Goal: Register for event/course

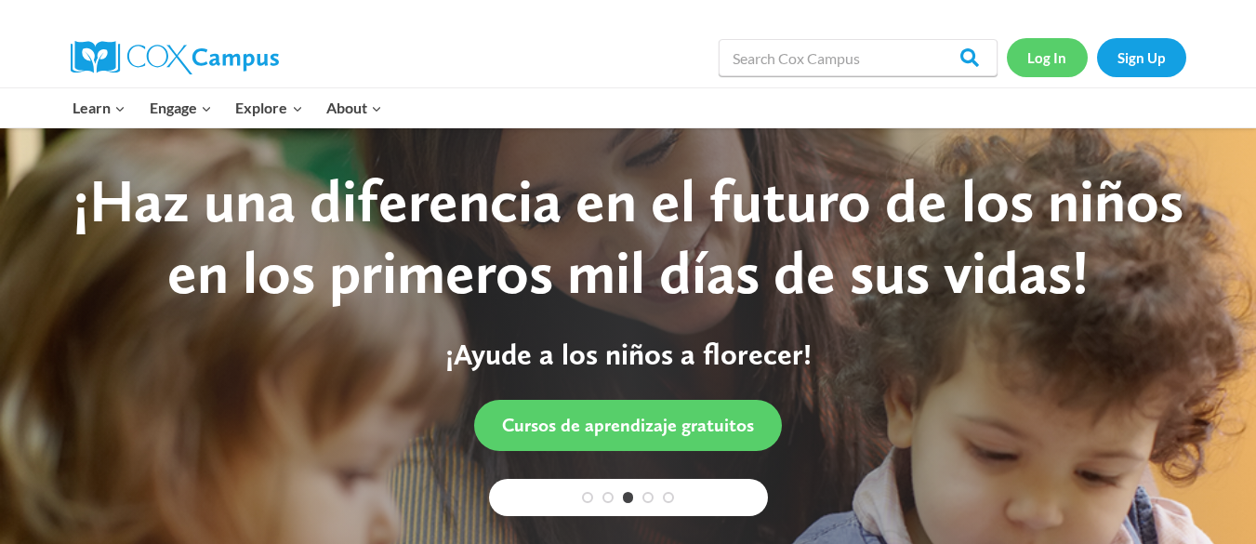
click at [1043, 53] on link "Log In" at bounding box center [1047, 57] width 81 height 38
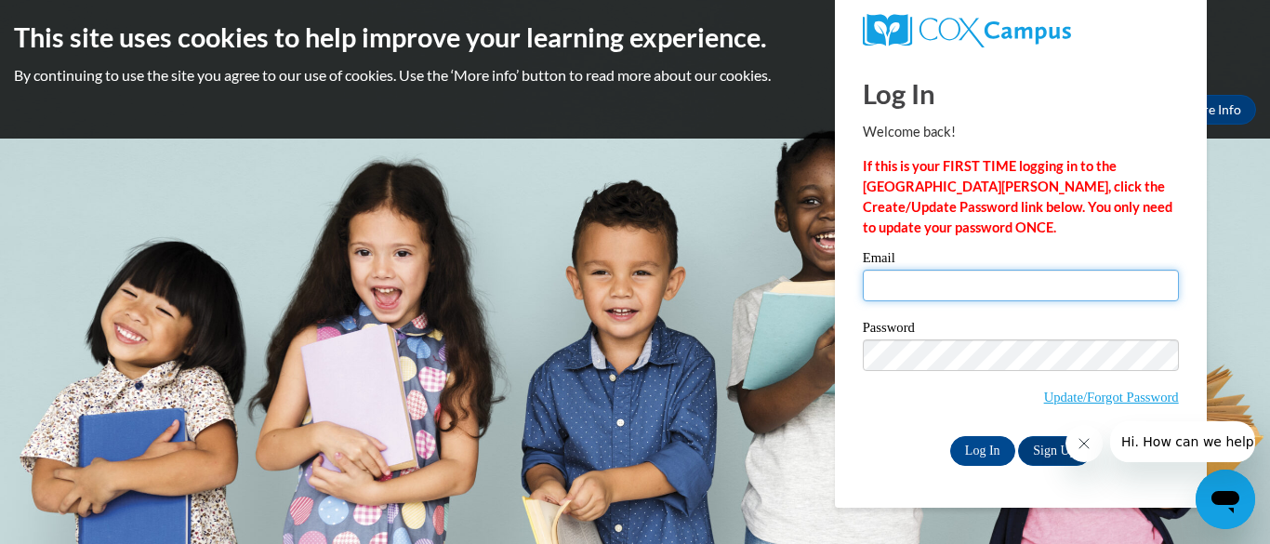
click at [966, 273] on input "Email" at bounding box center [1021, 286] width 316 height 32
type input "hclay@daltonstate.edu"
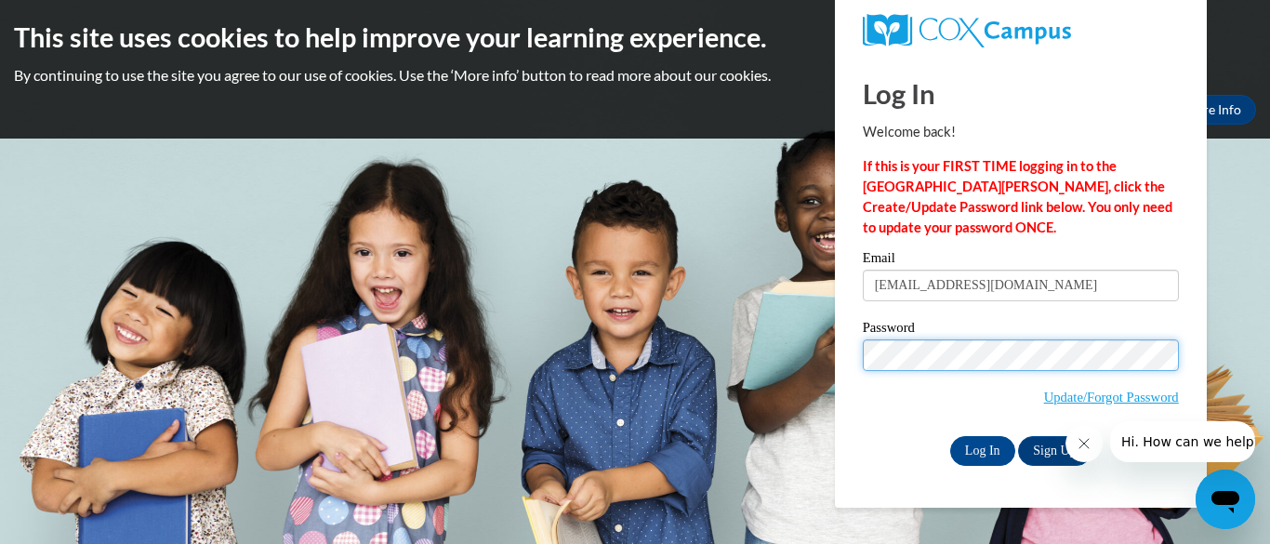
click at [950, 436] on input "Log In" at bounding box center [982, 451] width 65 height 30
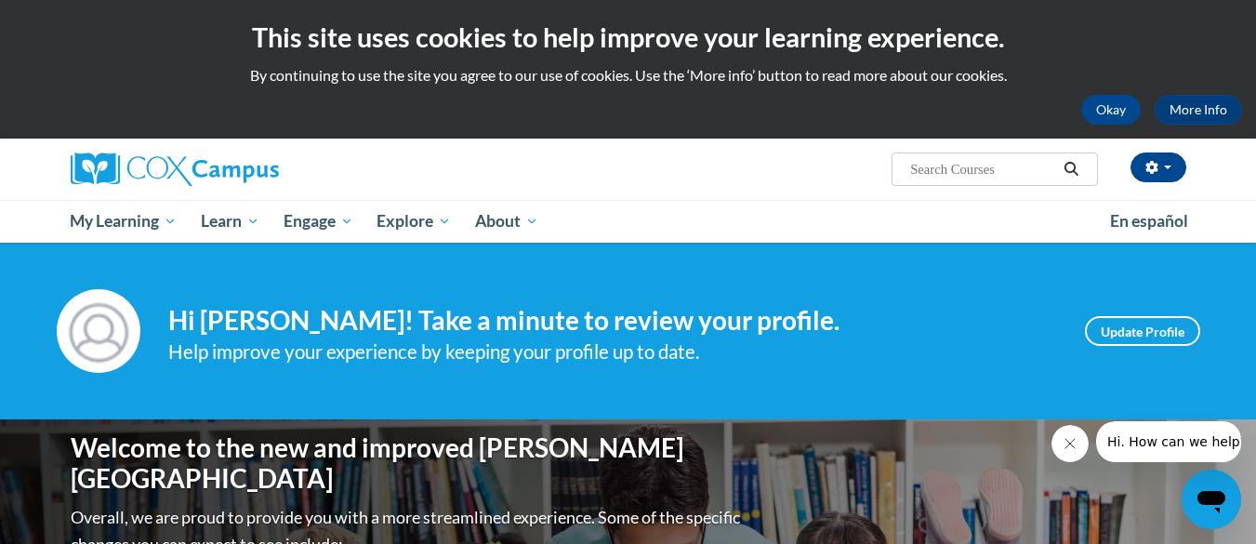
click at [1014, 175] on input "Search..." at bounding box center [982, 169] width 149 height 22
type input "teaching writing K-3"
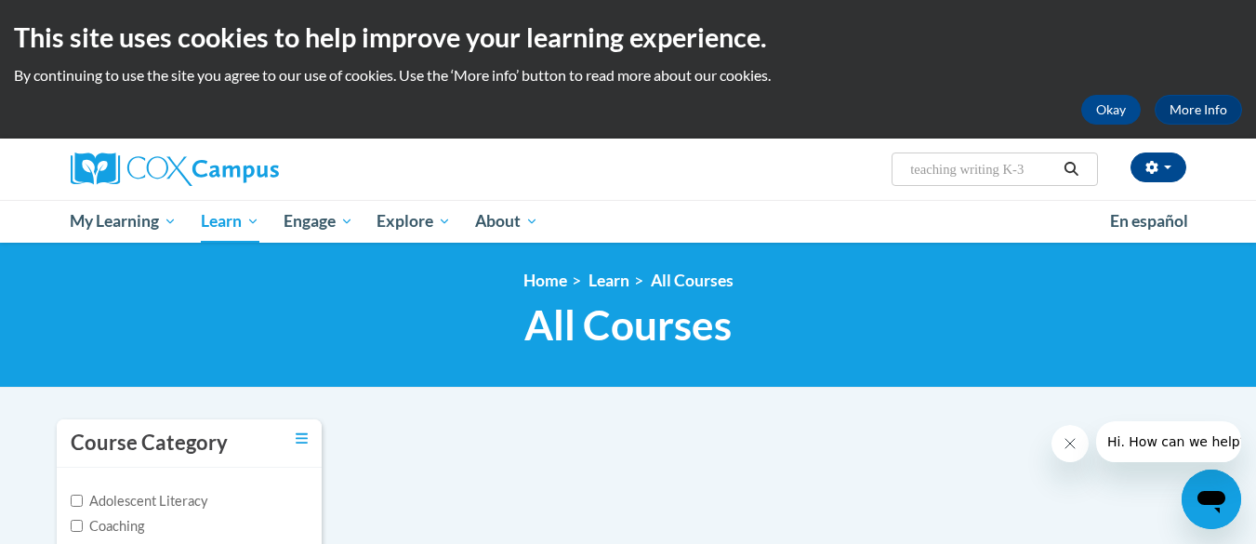
click at [1050, 175] on input "teaching writing K-3" at bounding box center [982, 169] width 149 height 22
type input "t"
type input "writing"
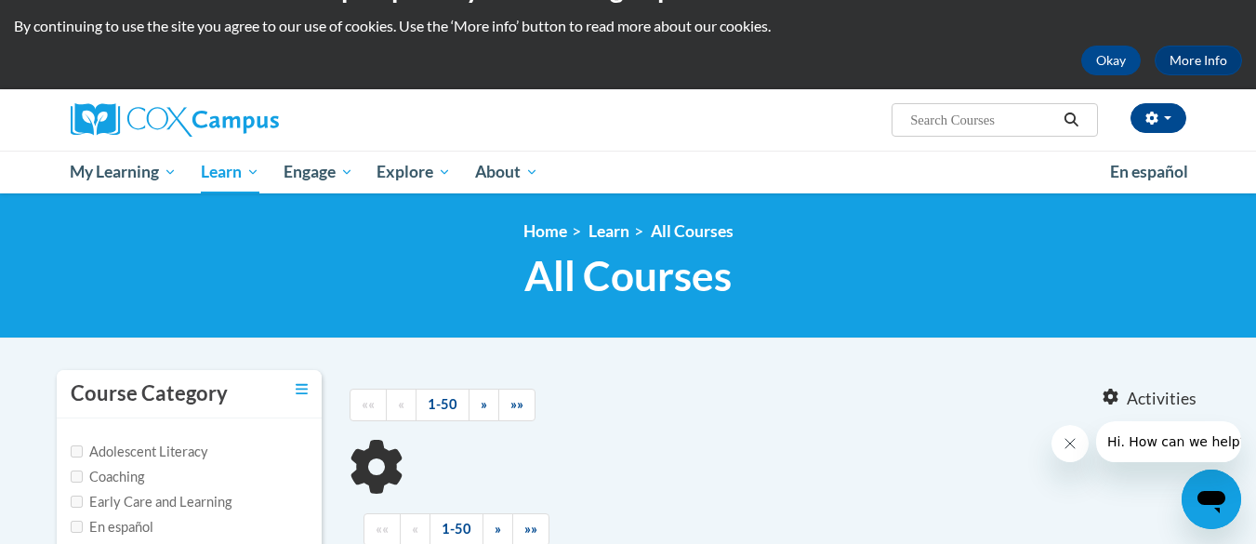
scroll to position [55, 0]
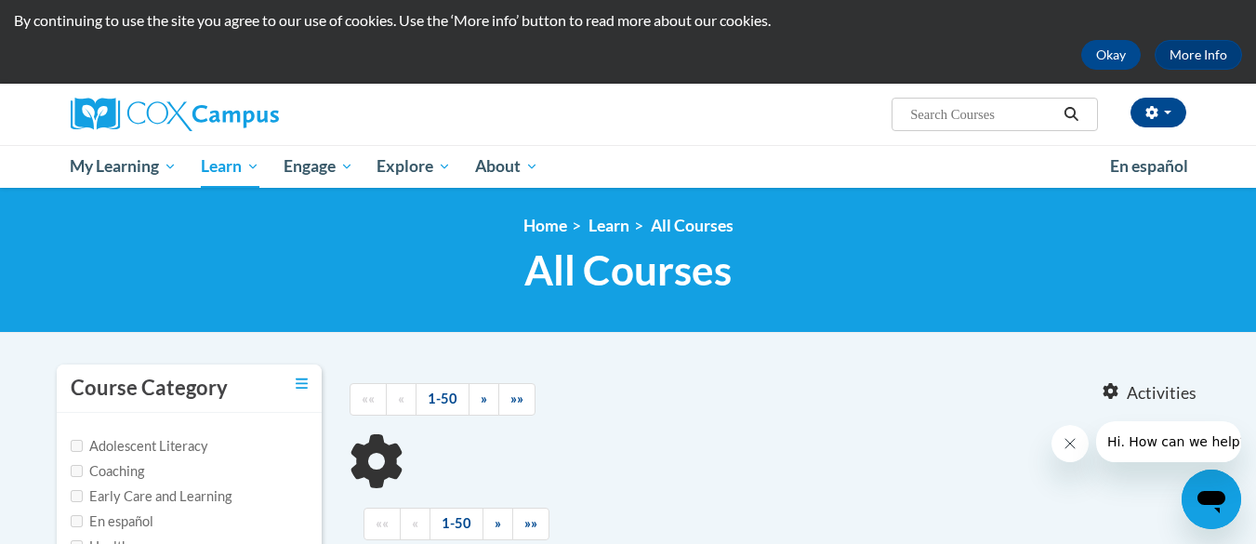
type input "writing"
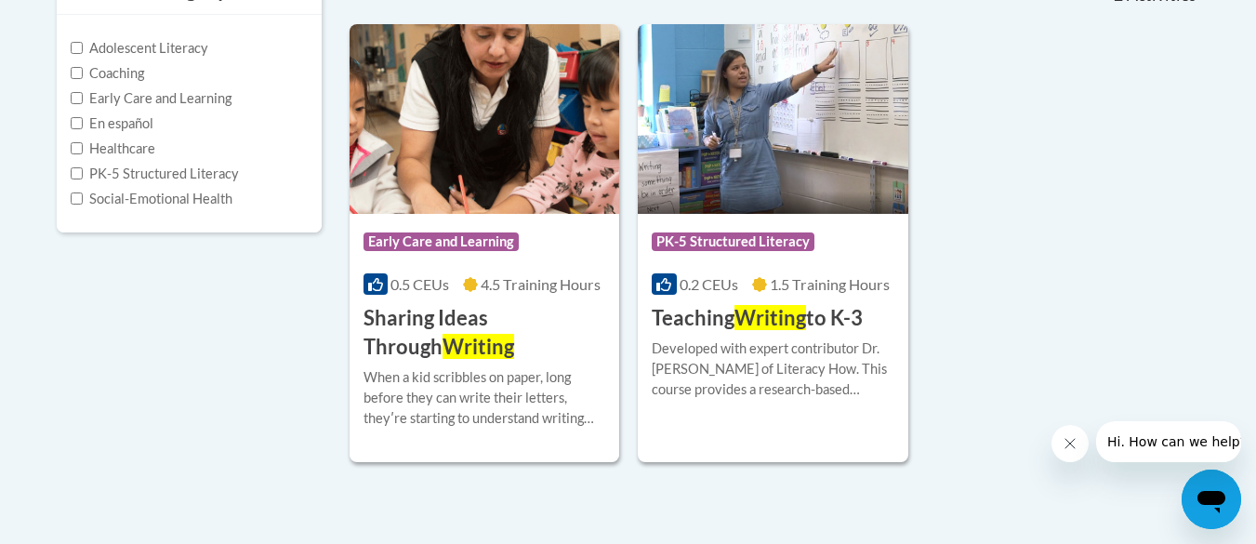
scroll to position [450, 0]
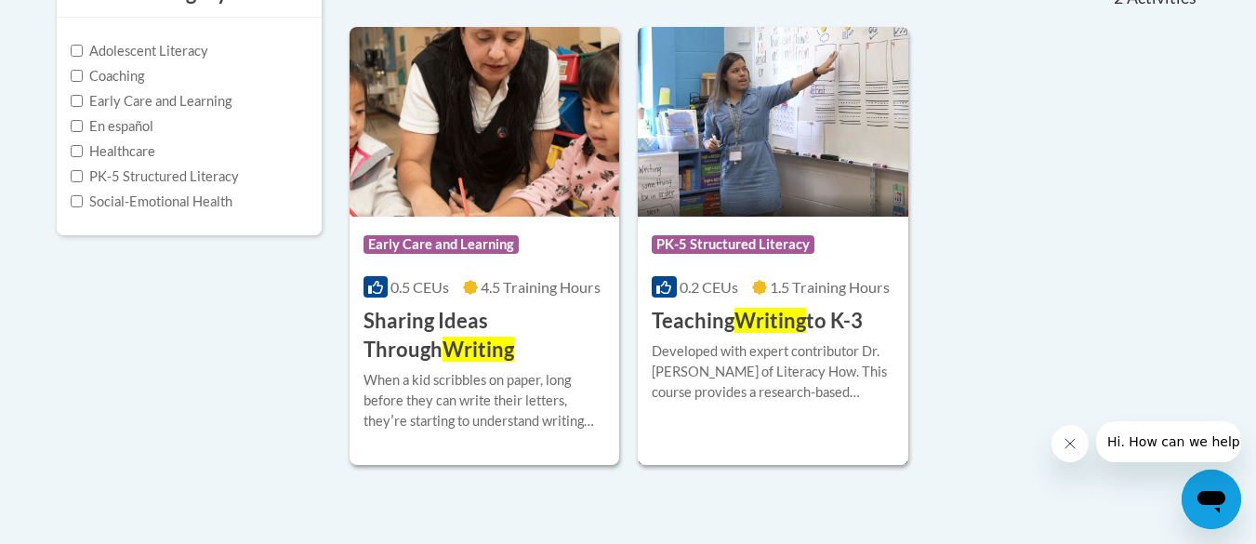
click at [829, 228] on div "Course Category: PK-5 Structured Literacy" at bounding box center [773, 247] width 243 height 42
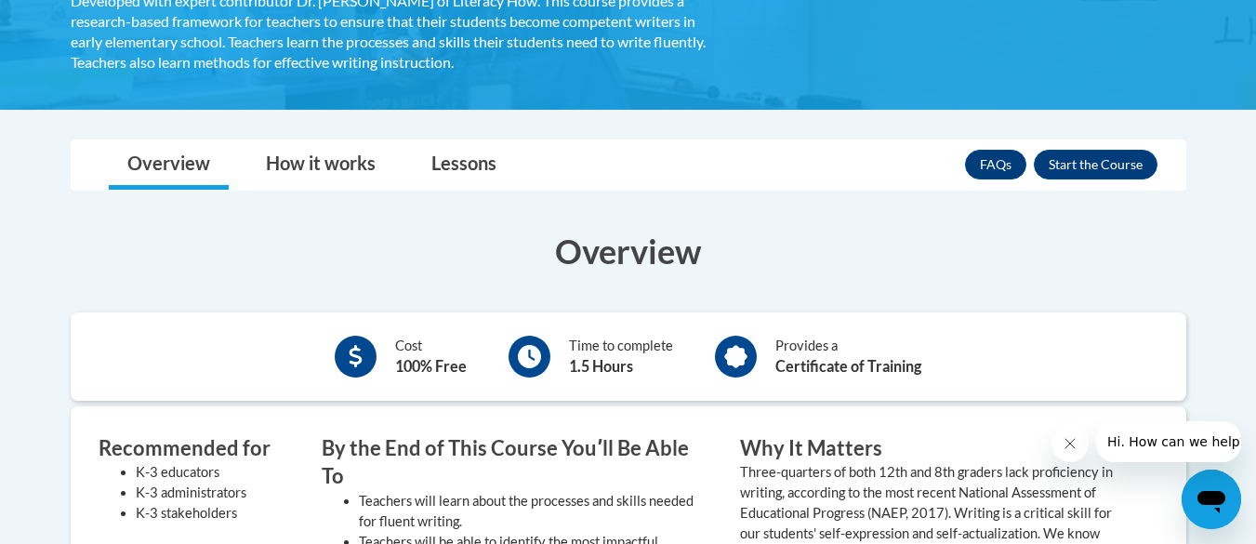
scroll to position [397, 0]
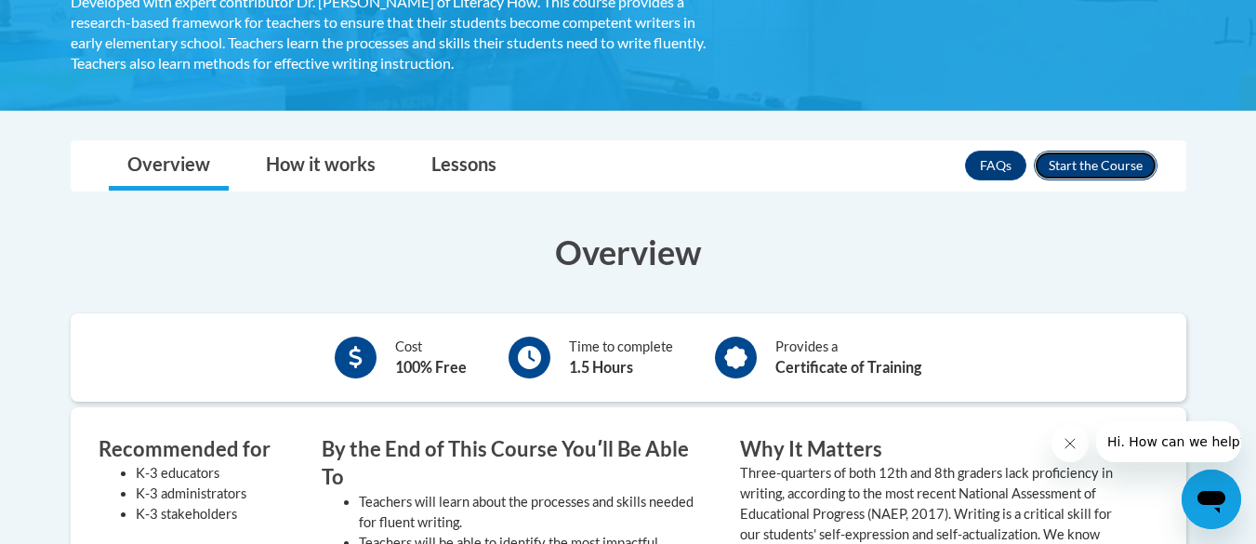
click at [1104, 172] on button "Enroll" at bounding box center [1096, 166] width 124 height 30
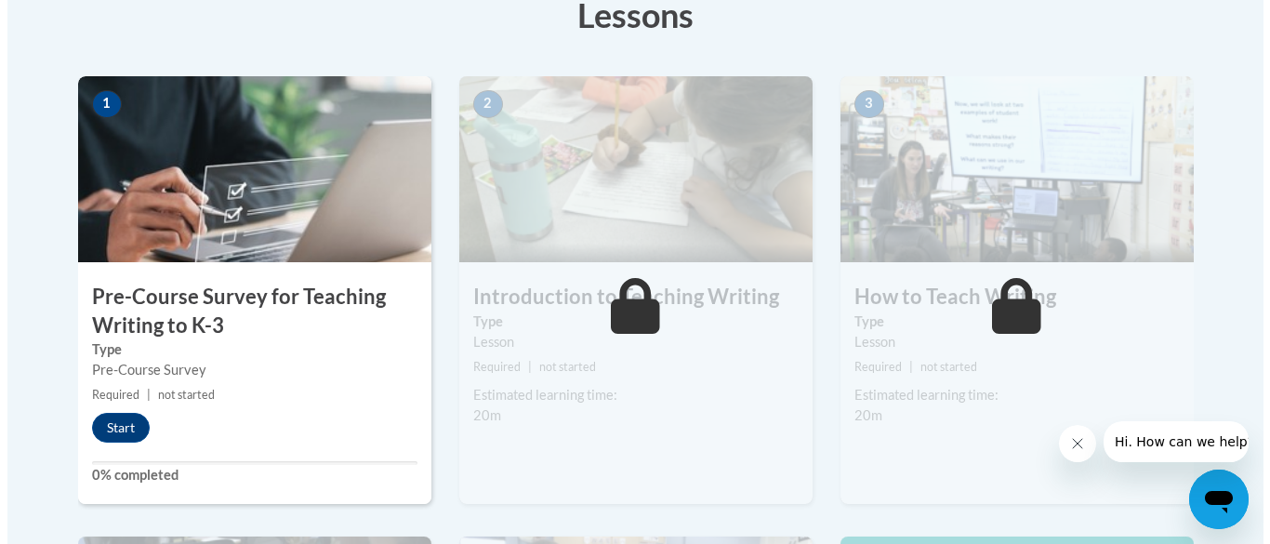
scroll to position [550, 0]
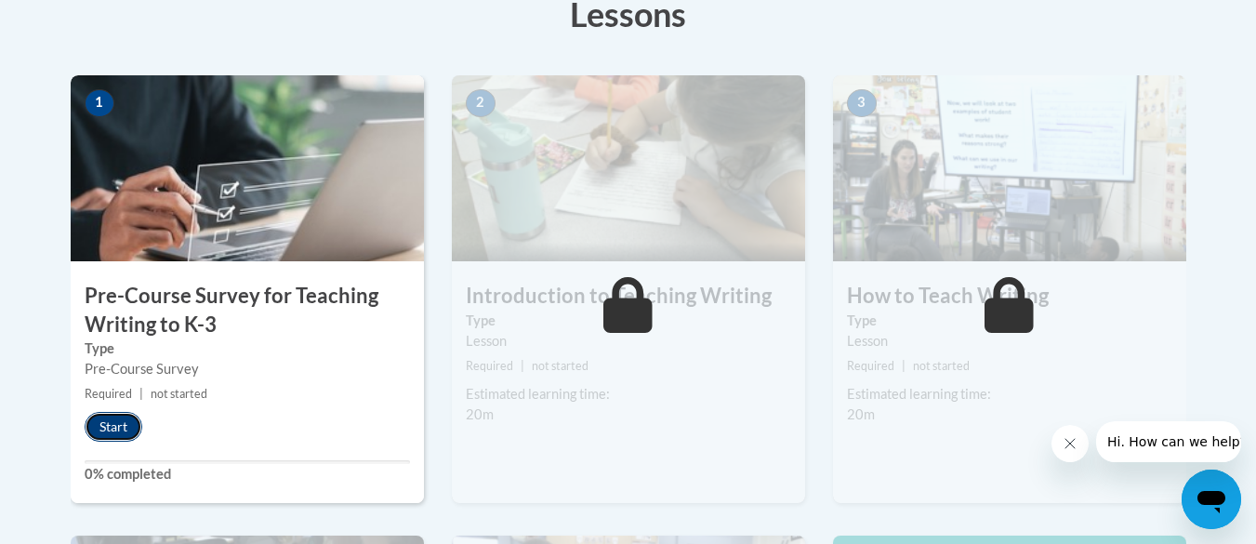
click at [124, 421] on button "Start" at bounding box center [114, 427] width 58 height 30
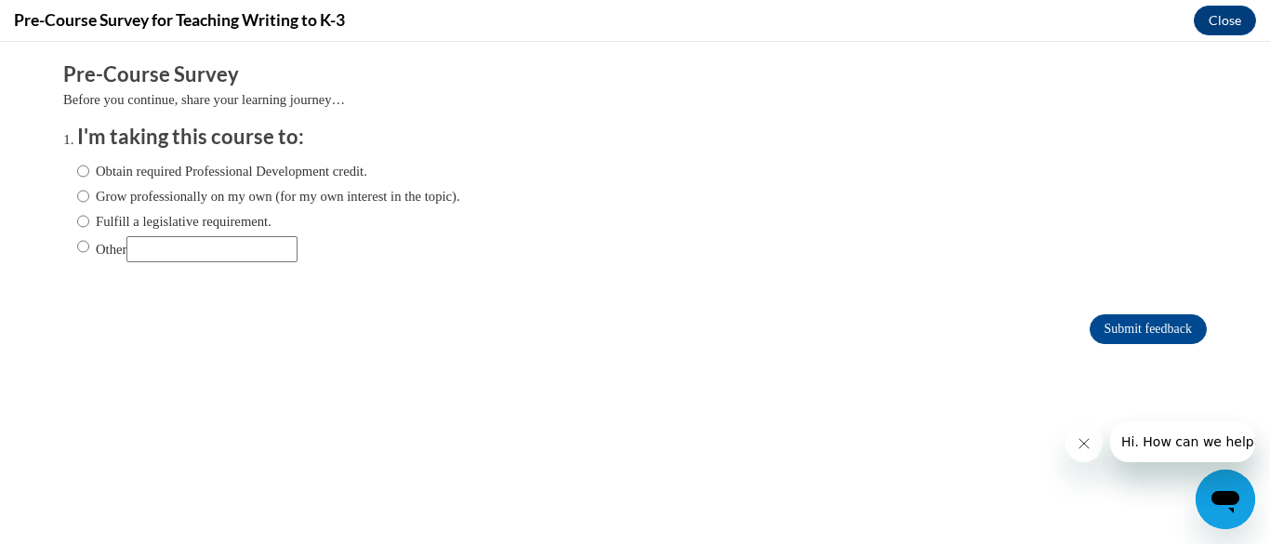
scroll to position [0, 0]
click at [77, 164] on input "Obtain required Professional Development credit." at bounding box center [83, 171] width 12 height 20
radio input "true"
click at [1095, 332] on input "Submit feedback" at bounding box center [1148, 329] width 117 height 30
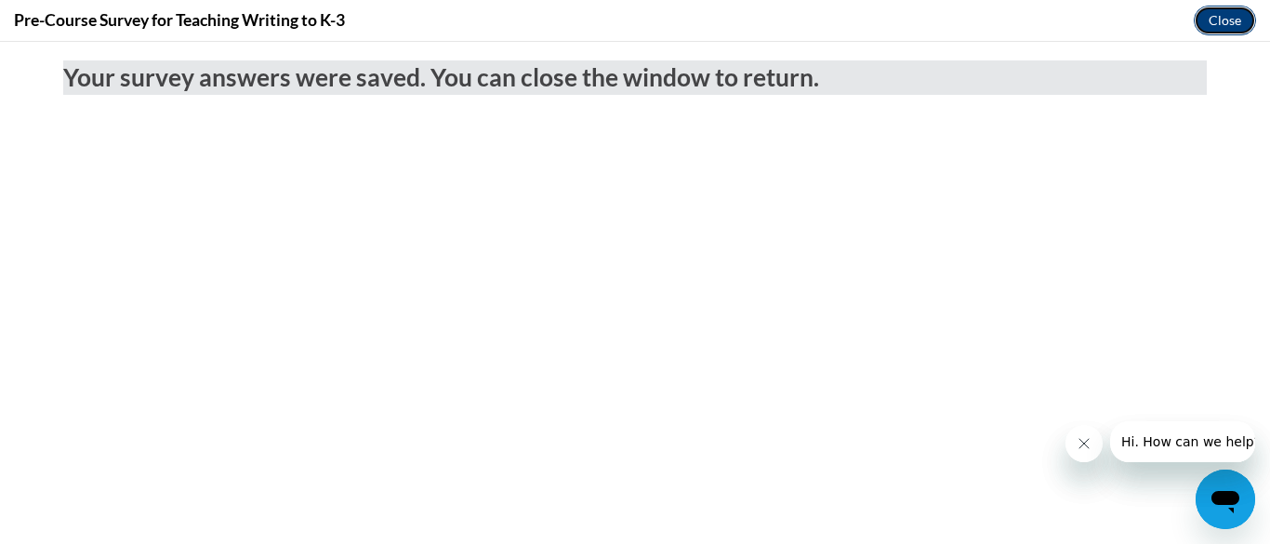
click at [1235, 15] on button "Close" at bounding box center [1225, 21] width 62 height 30
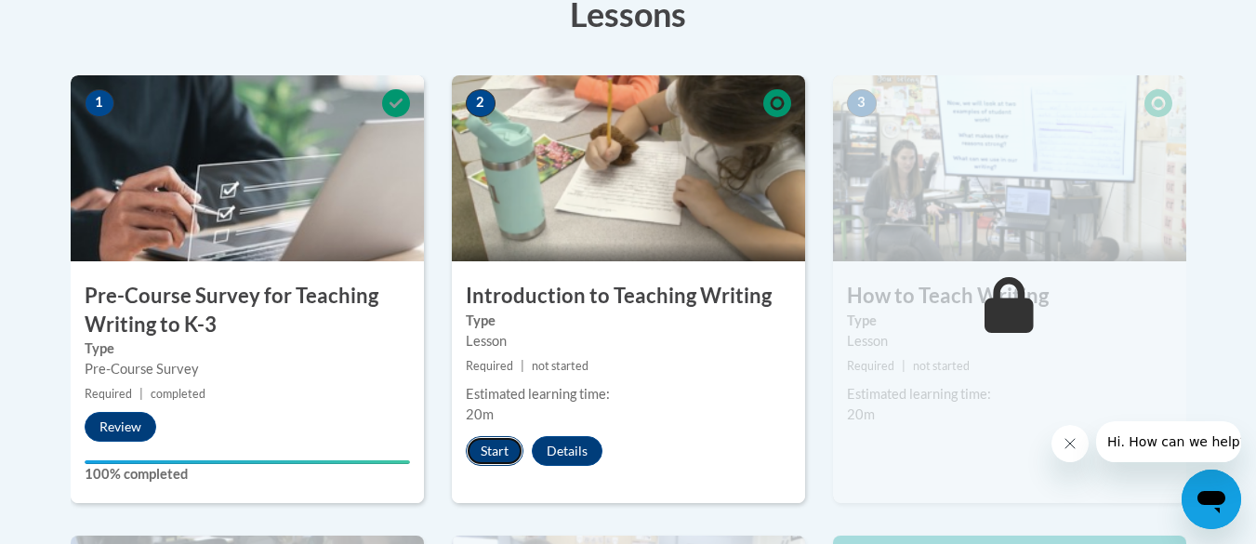
click at [497, 453] on button "Start" at bounding box center [495, 451] width 58 height 30
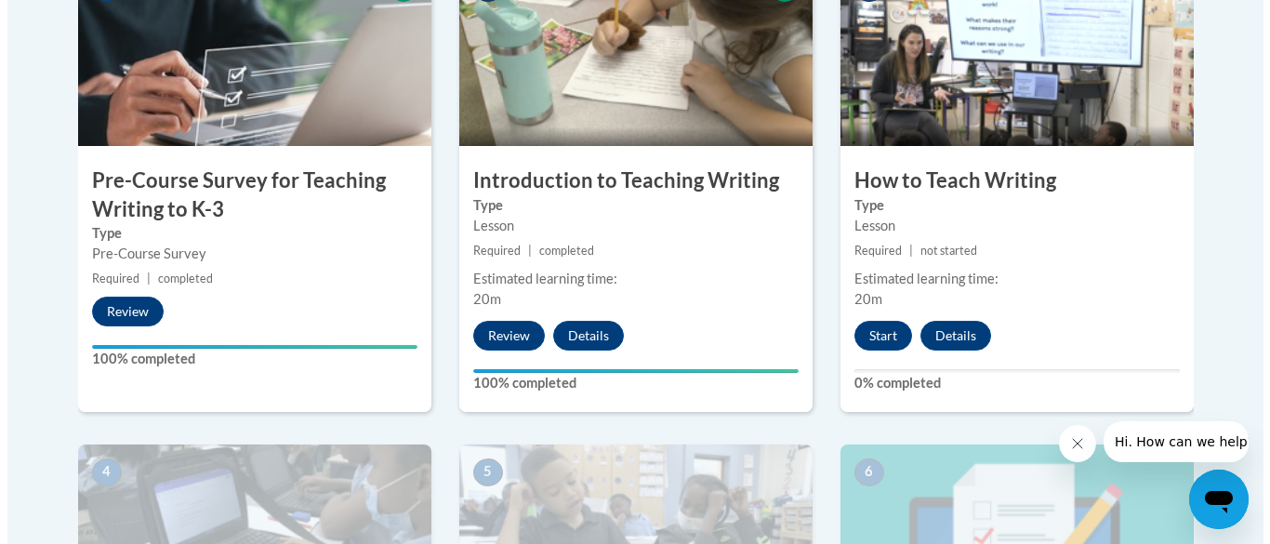
scroll to position [709, 0]
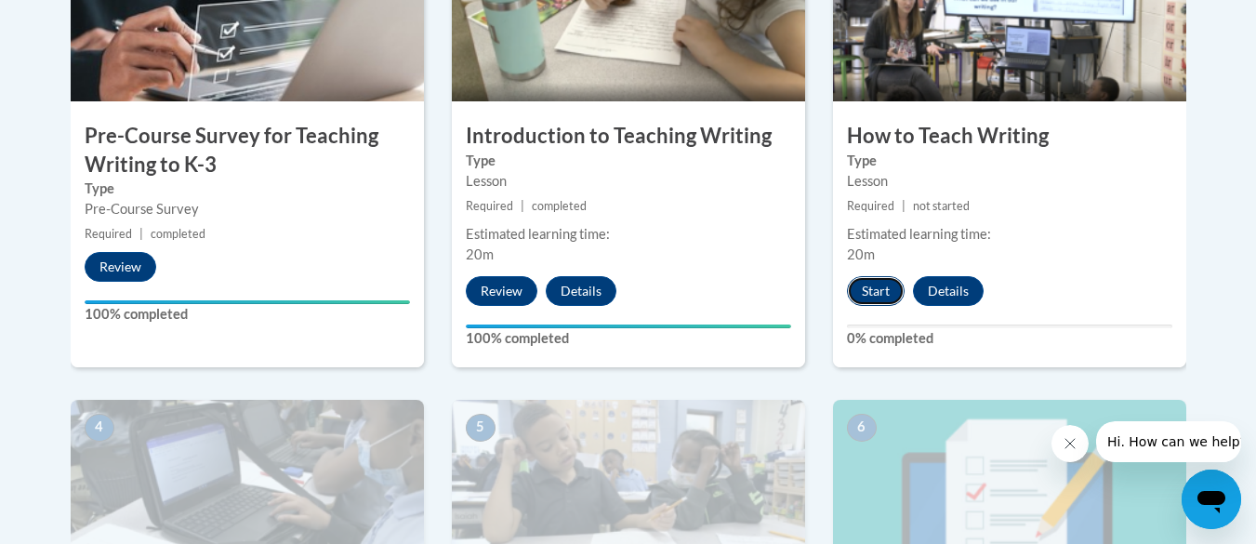
click at [870, 285] on button "Start" at bounding box center [876, 291] width 58 height 30
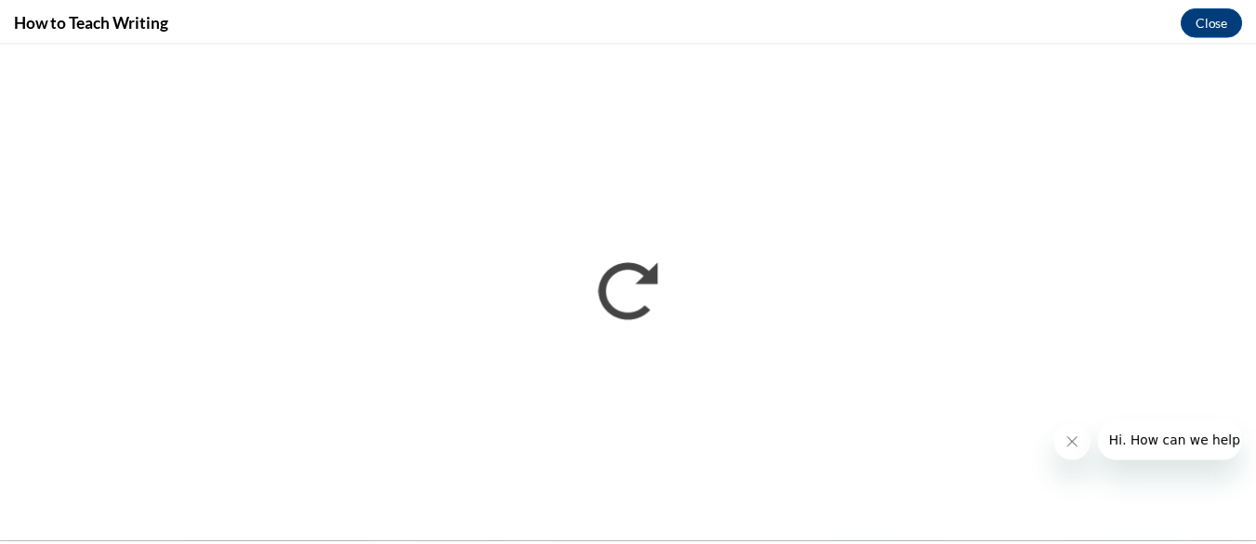
scroll to position [0, 0]
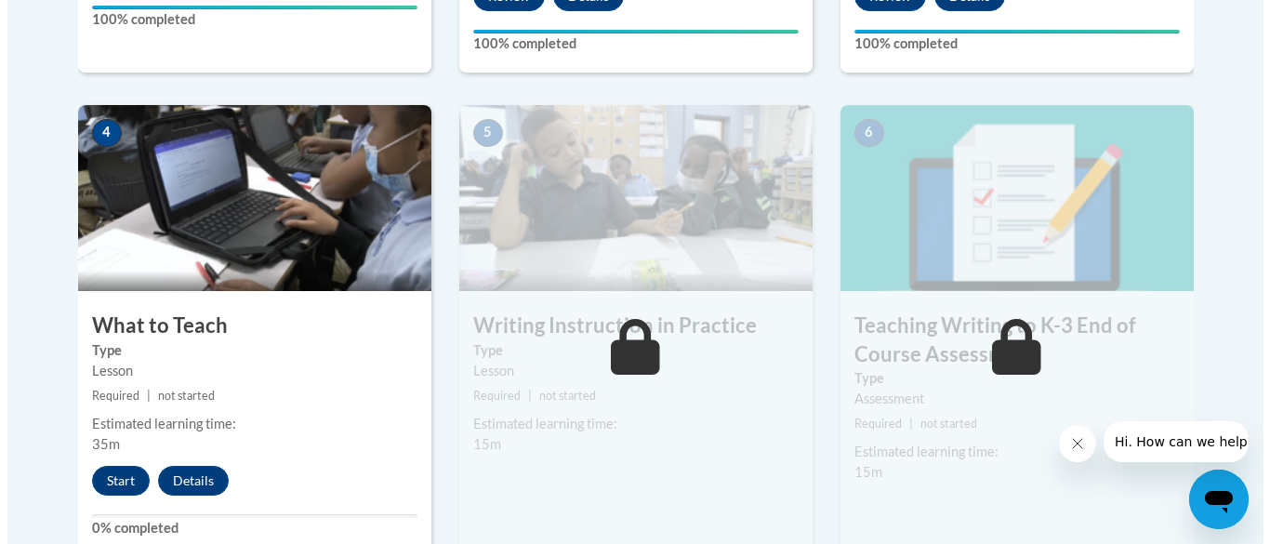
scroll to position [1003, 0]
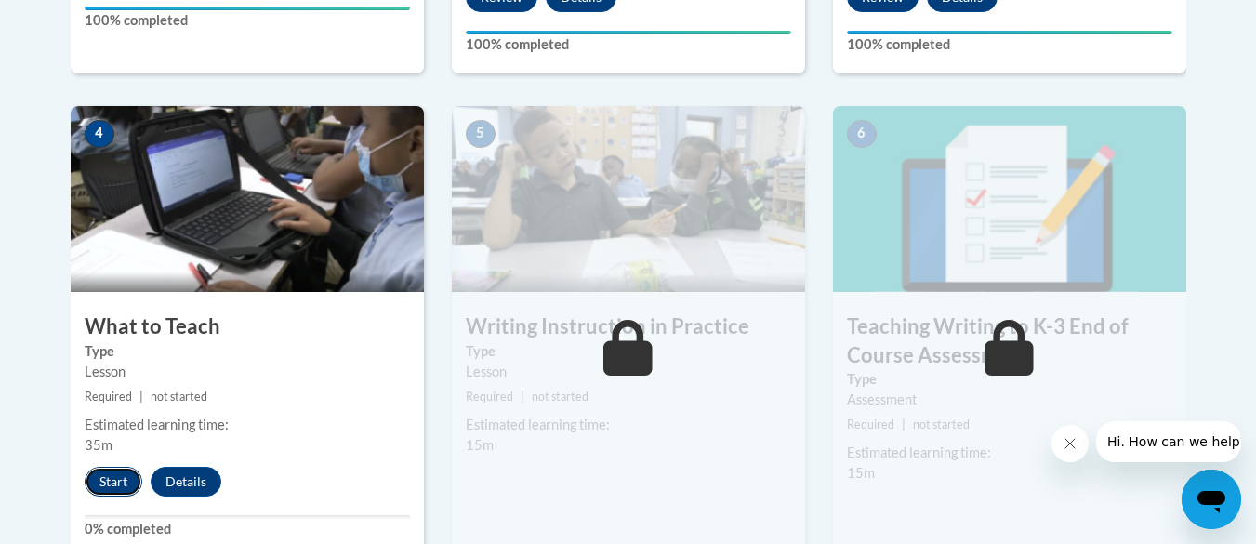
click at [125, 483] on button "Start" at bounding box center [114, 482] width 58 height 30
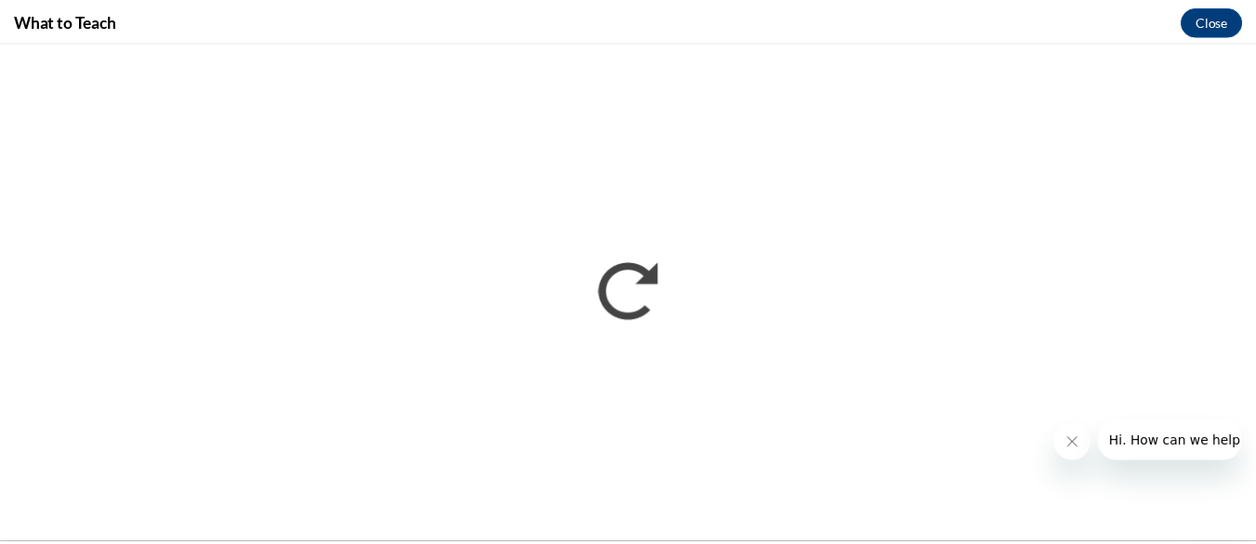
scroll to position [0, 0]
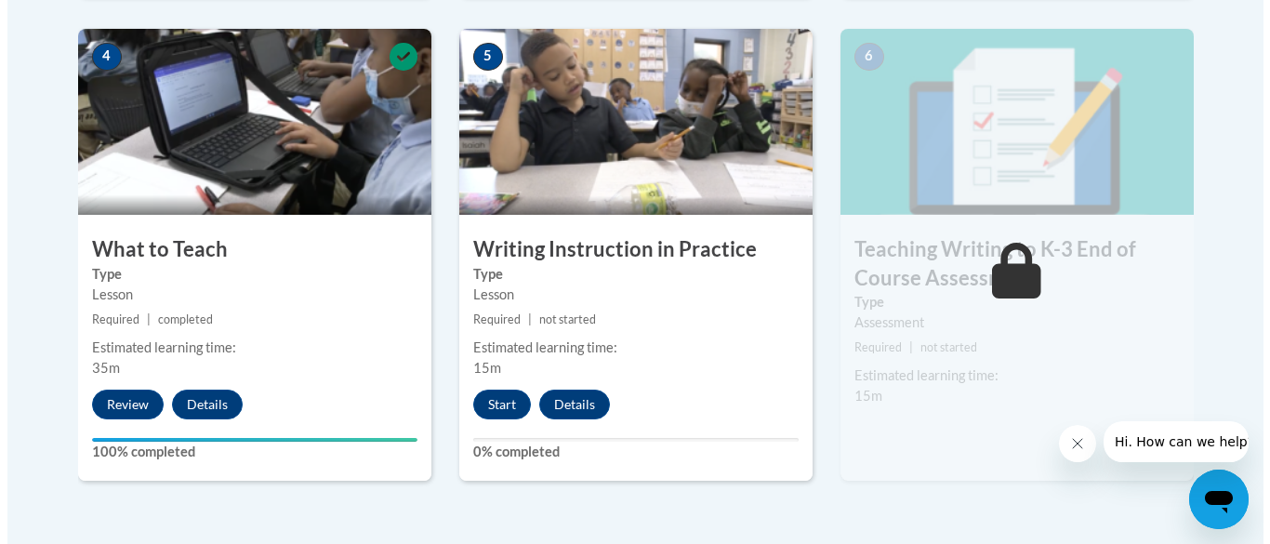
scroll to position [1081, 0]
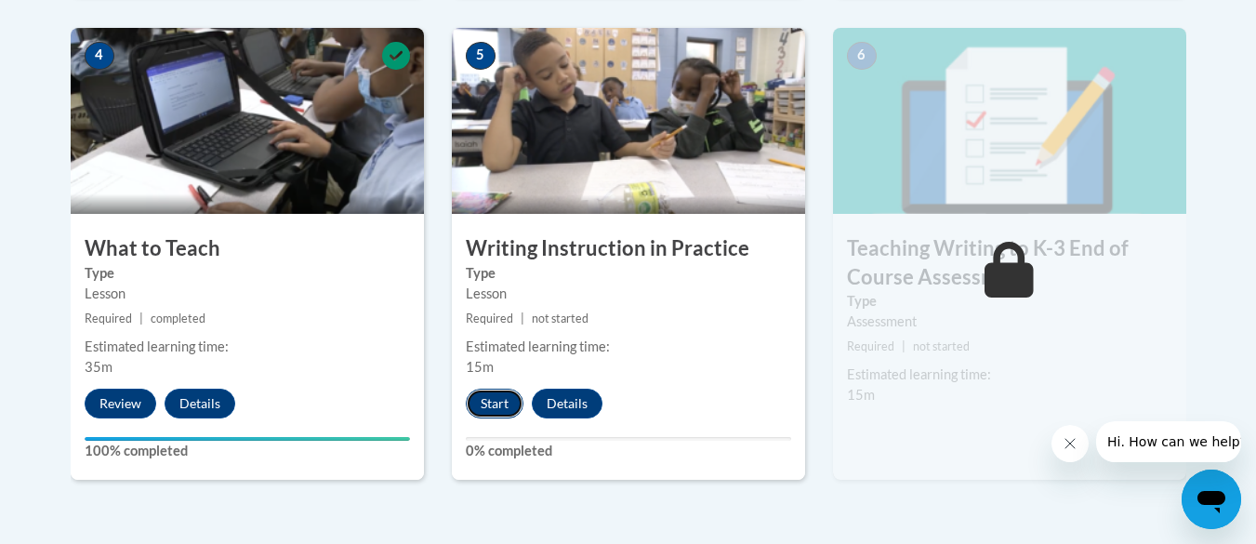
click at [494, 401] on button "Start" at bounding box center [495, 404] width 58 height 30
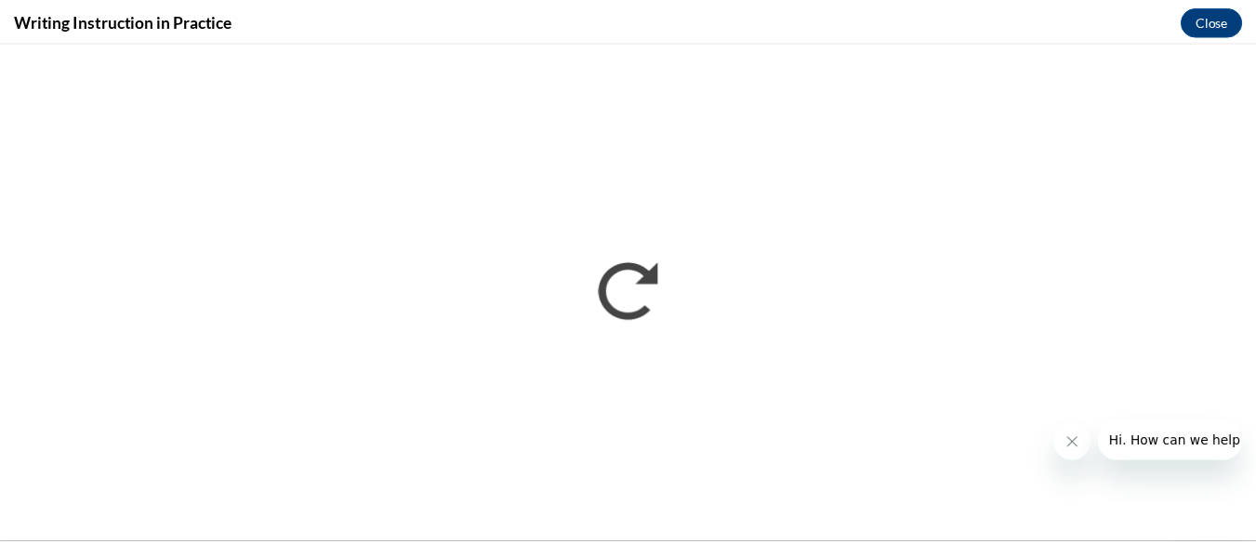
scroll to position [0, 0]
